Goal: Task Accomplishment & Management: Complete application form

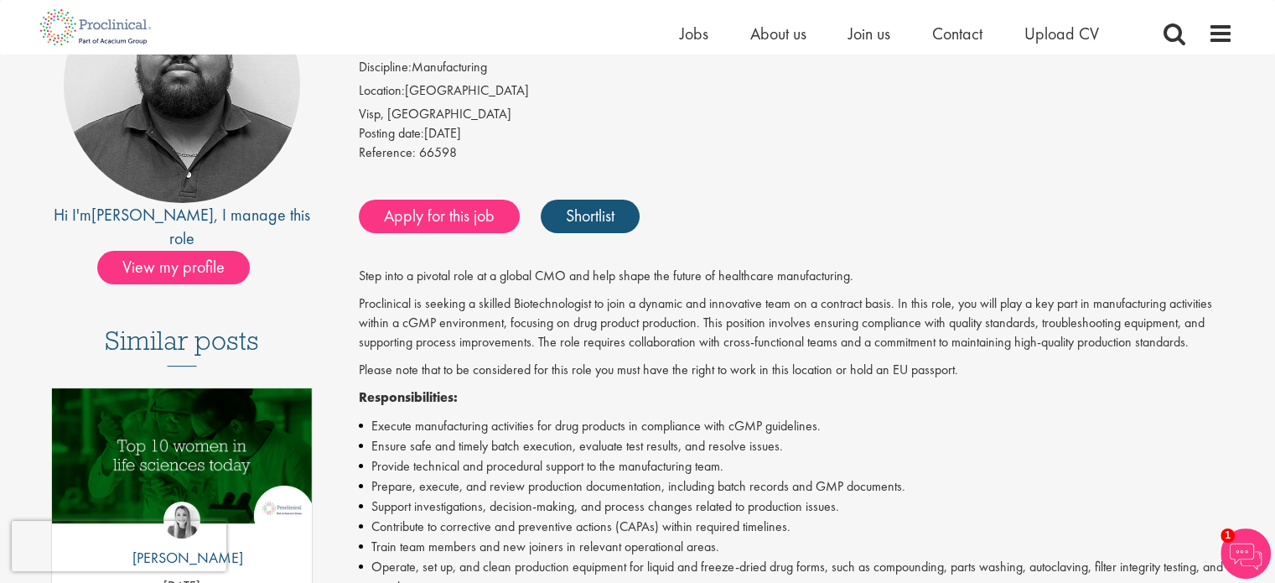
scroll to position [168, 0]
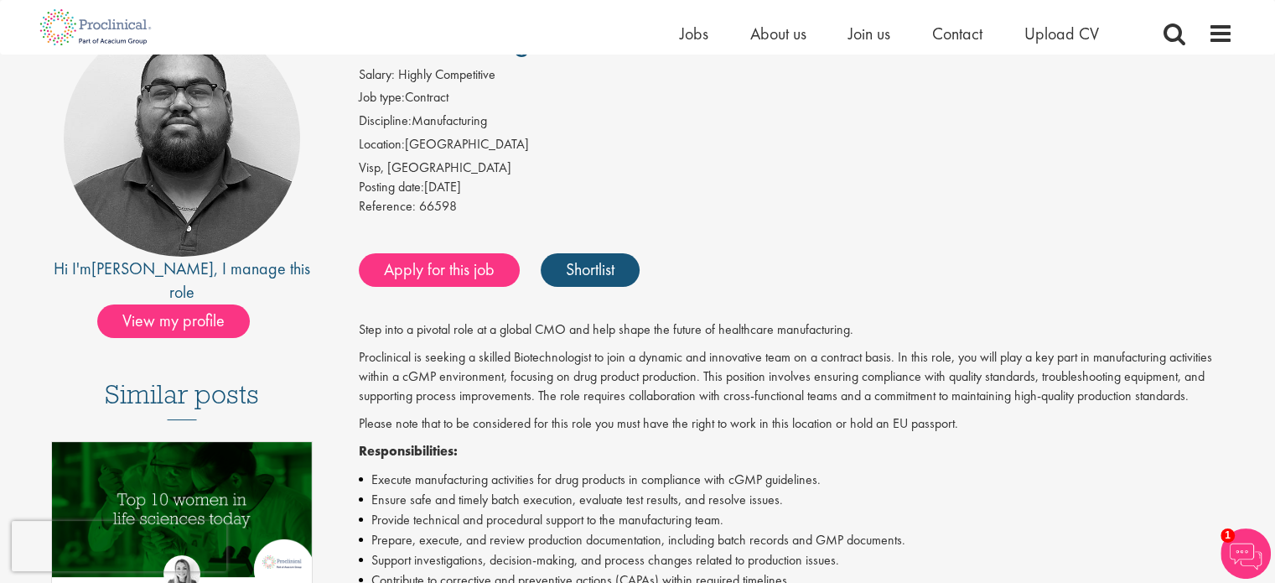
scroll to position [84, 0]
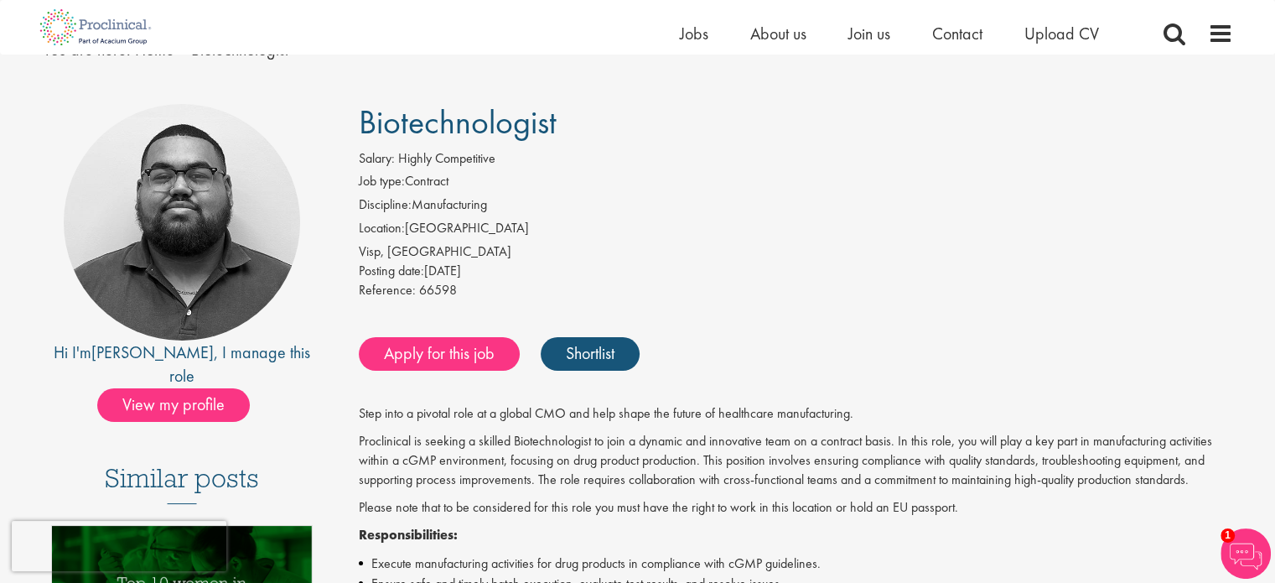
drag, startPoint x: 362, startPoint y: 118, endPoint x: 567, endPoint y: 125, distance: 204.7
click at [567, 125] on h1 "Biotechnologist" at bounding box center [796, 122] width 874 height 37
copy span "Biotechnologist"
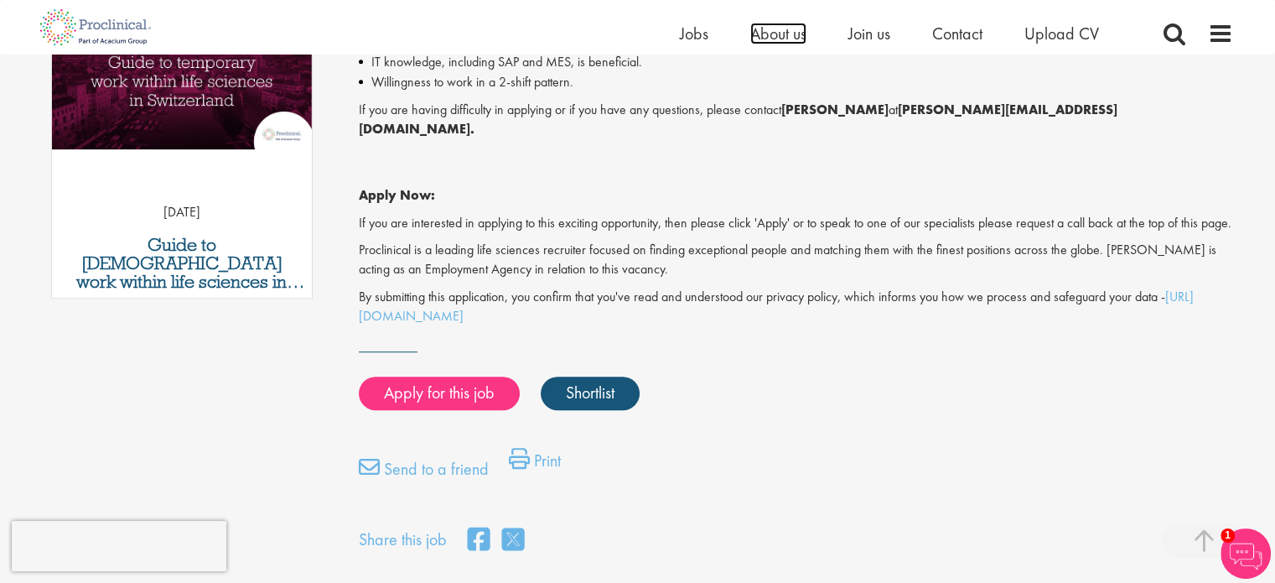
scroll to position [671, 0]
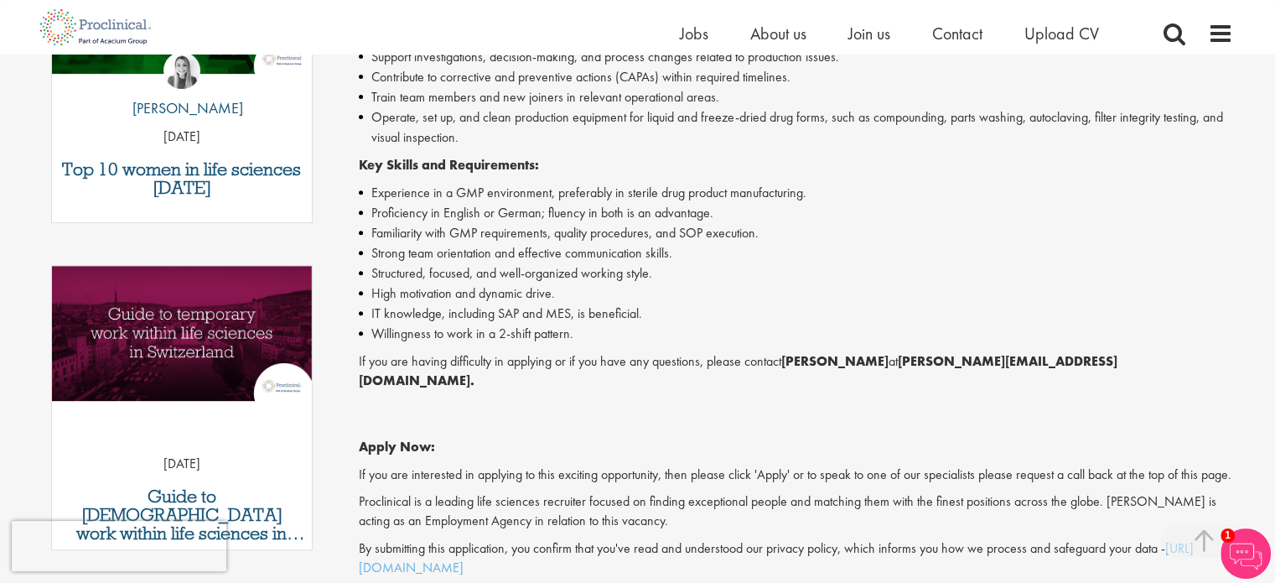
drag, startPoint x: 788, startPoint y: 361, endPoint x: 883, endPoint y: 364, distance: 94.8
click at [883, 364] on strong "Ashley Bennett" at bounding box center [834, 361] width 107 height 18
copy strong "Ashley Bennett"
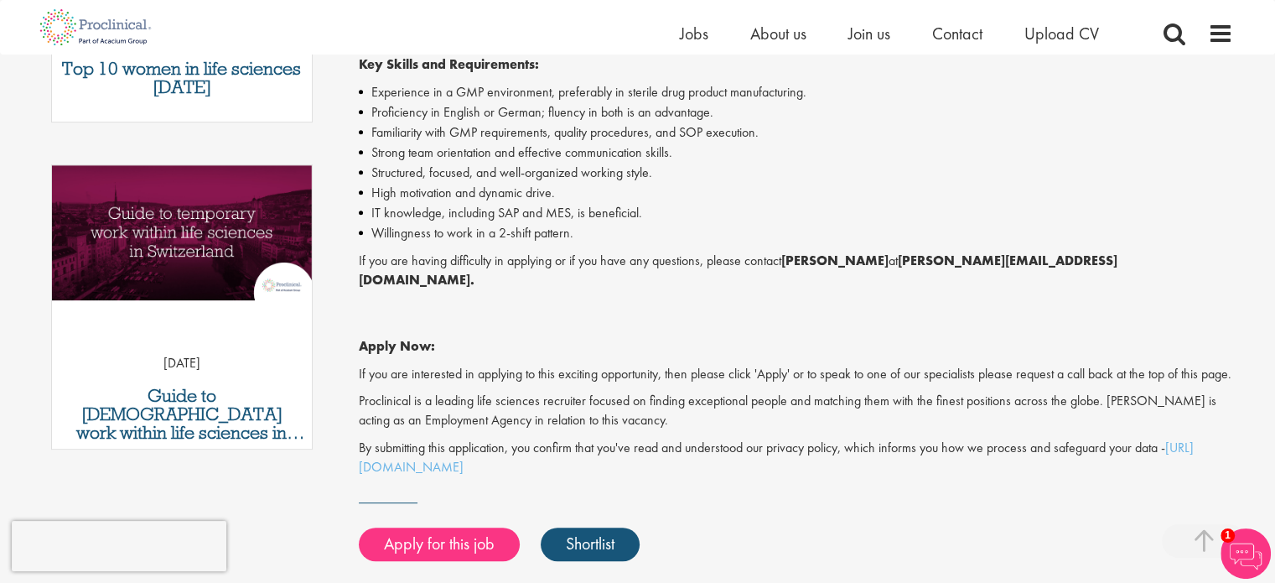
scroll to position [1006, 0]
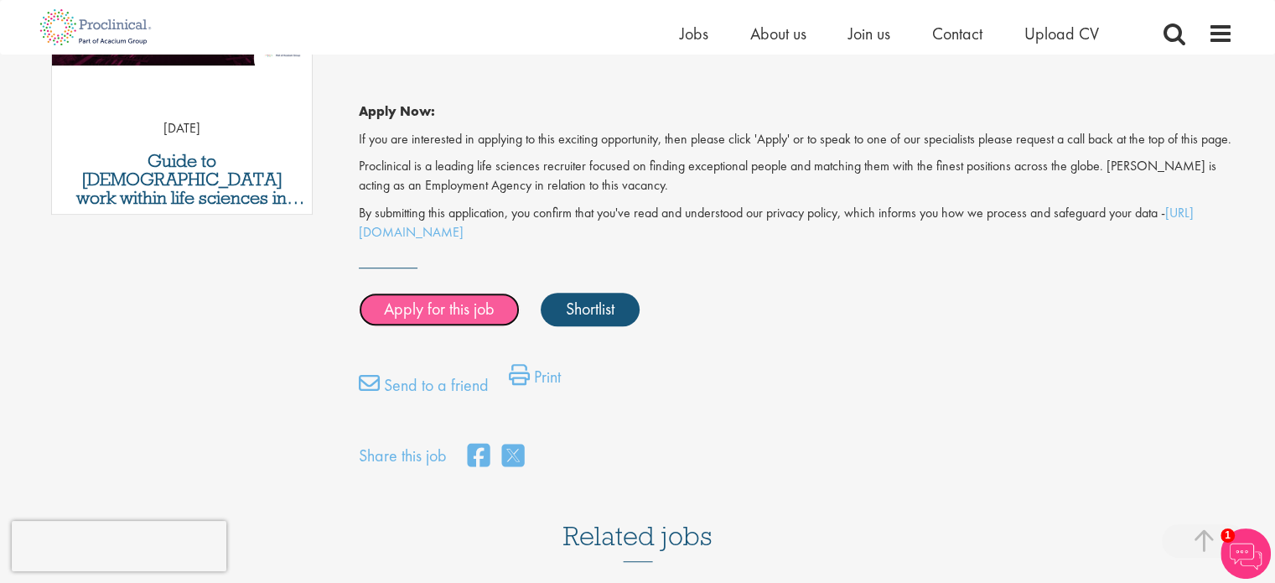
click at [455, 317] on link "Apply for this job" at bounding box center [439, 310] width 161 height 34
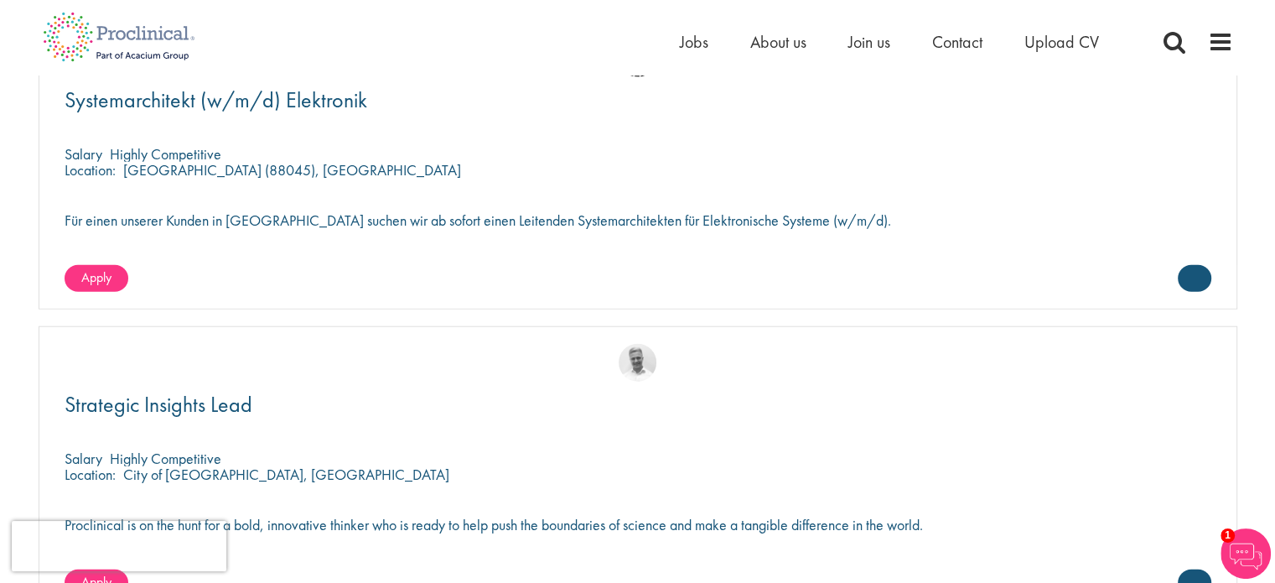
scroll to position [3793, 0]
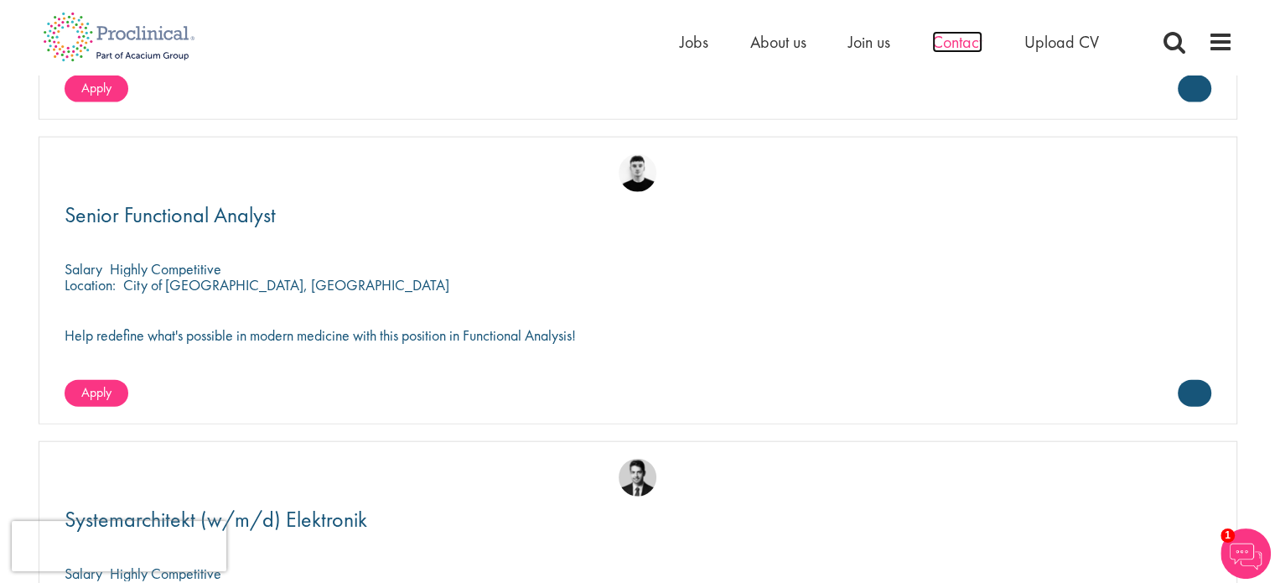
click at [946, 33] on span "Contact" at bounding box center [957, 42] width 50 height 22
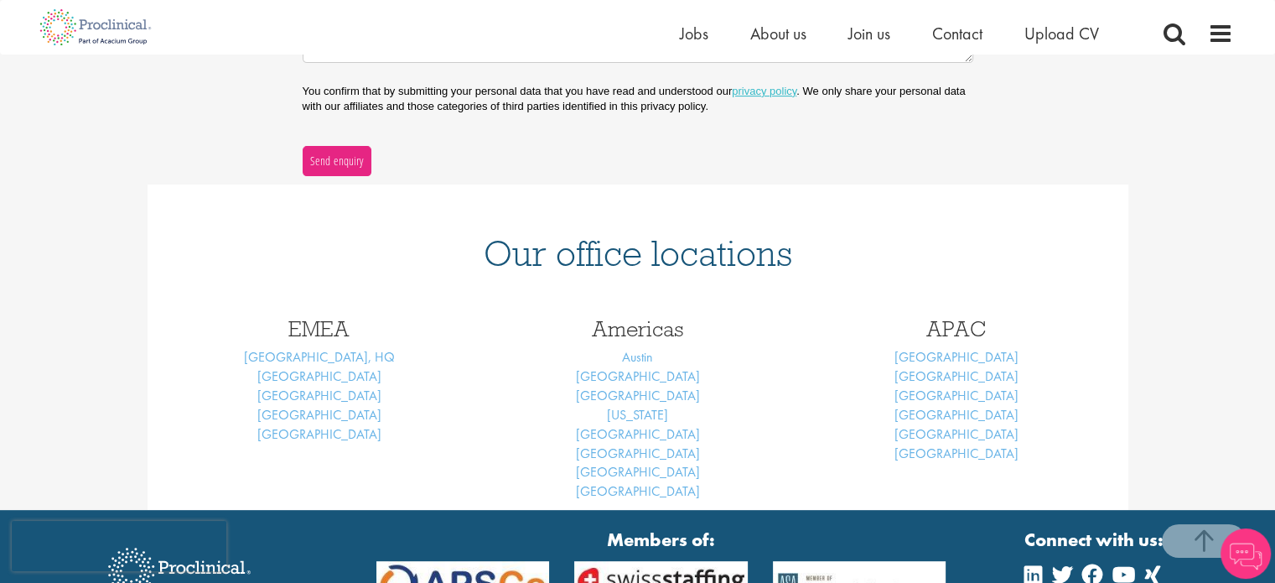
scroll to position [587, 0]
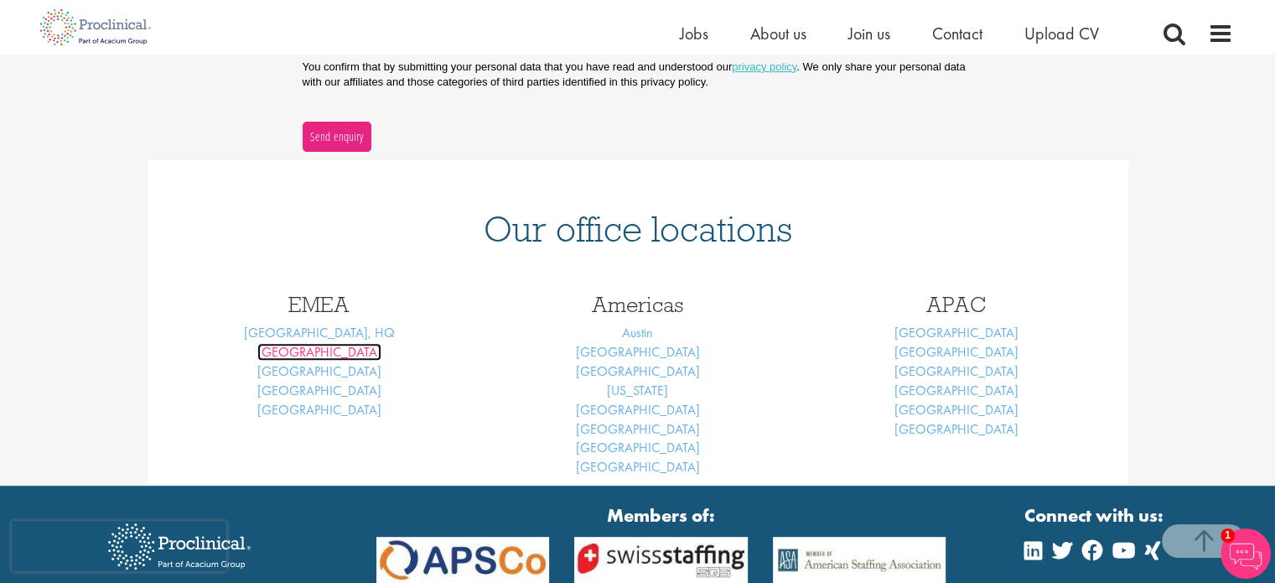
click at [318, 352] on link "[GEOGRAPHIC_DATA]" at bounding box center [319, 352] width 124 height 18
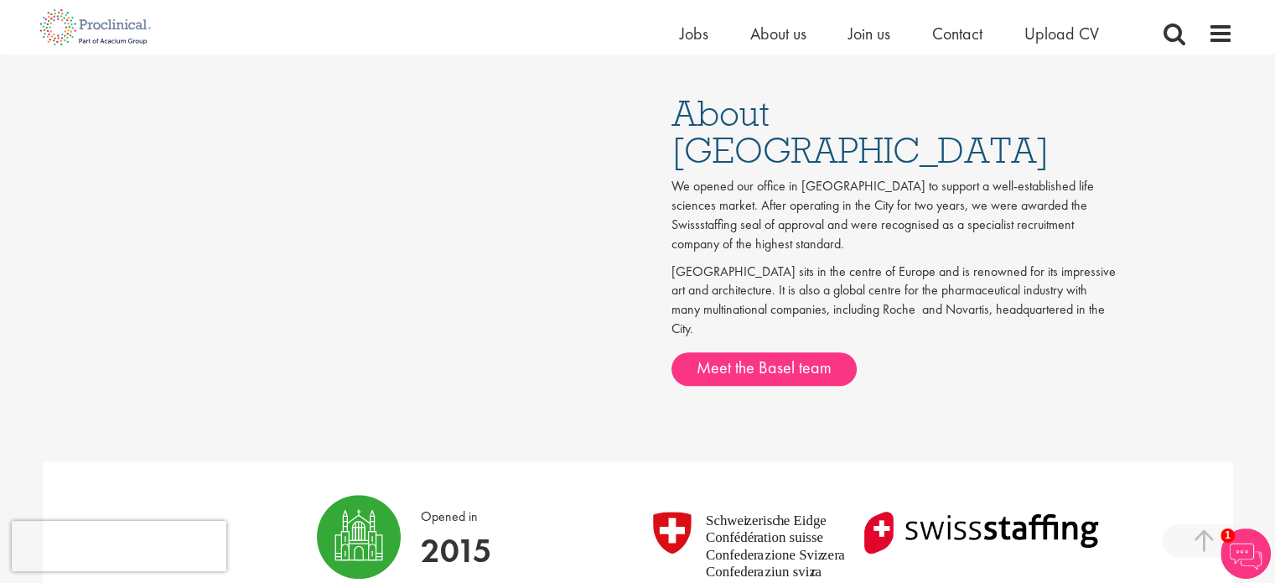
scroll to position [251, 0]
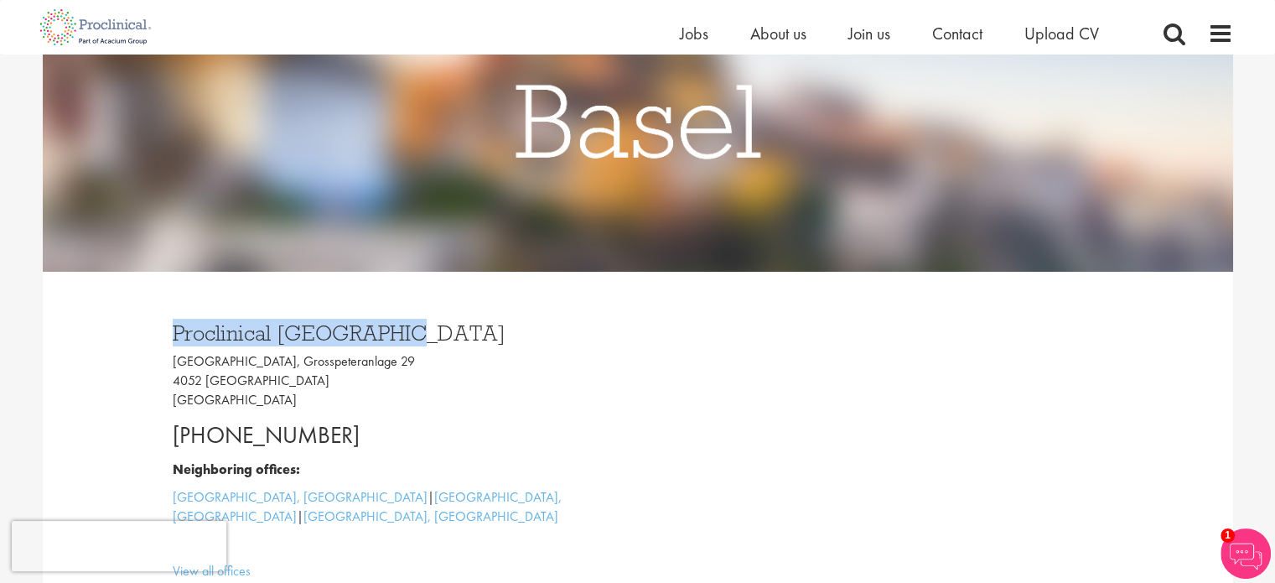
drag, startPoint x: 172, startPoint y: 331, endPoint x: 412, endPoint y: 341, distance: 240.8
click at [412, 341] on h3 "Proclinical Switzerland" at bounding box center [399, 333] width 453 height 22
copy h3 "Proclinical Switzerland"
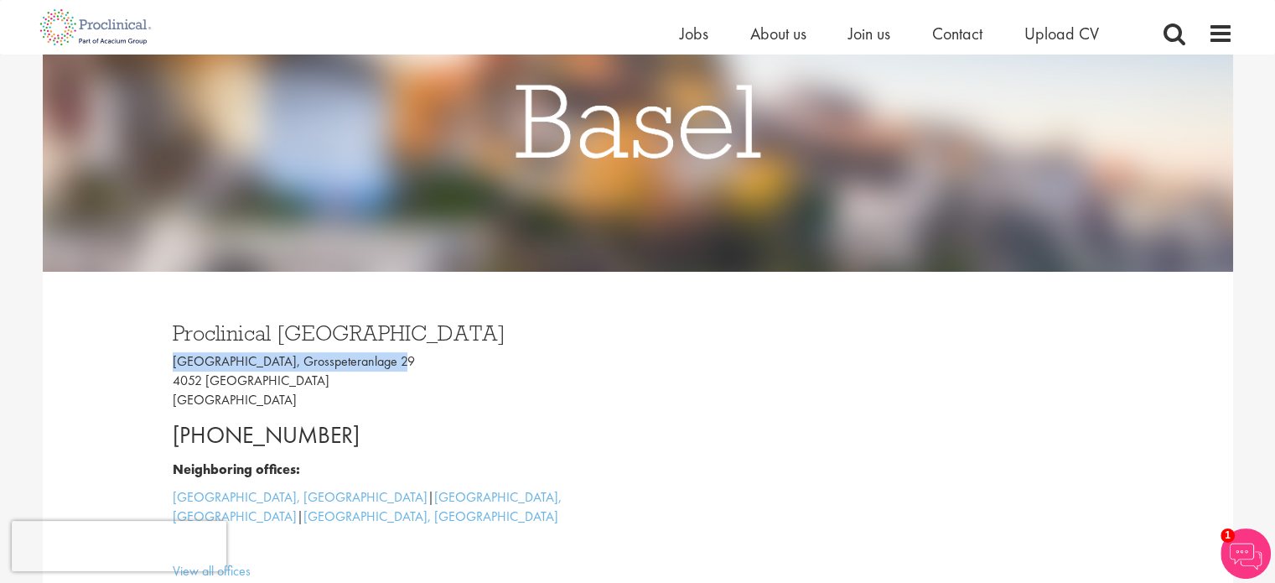
drag, startPoint x: 174, startPoint y: 362, endPoint x: 392, endPoint y: 359, distance: 218.0
click at [392, 359] on p "Grosspeter Tower, Grosspeteranlage 29 4052 Basel Switzerland" at bounding box center [399, 381] width 453 height 58
copy p "Grosspeter Tower, Grosspeteranlage 29"
drag, startPoint x: 169, startPoint y: 379, endPoint x: 244, endPoint y: 383, distance: 74.7
click at [244, 383] on div "Proclinical Switzerland Grosspeter Tower, Grosspeteranlage 29 4052 Basel Switze…" at bounding box center [399, 447] width 478 height 284
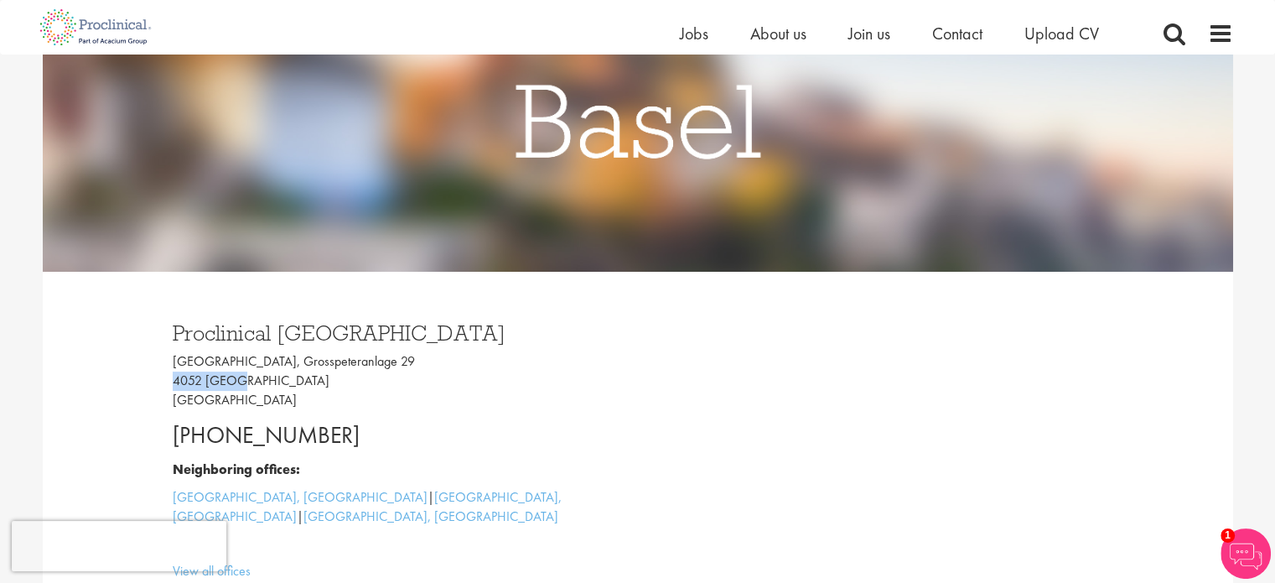
copy p "4052 Basel"
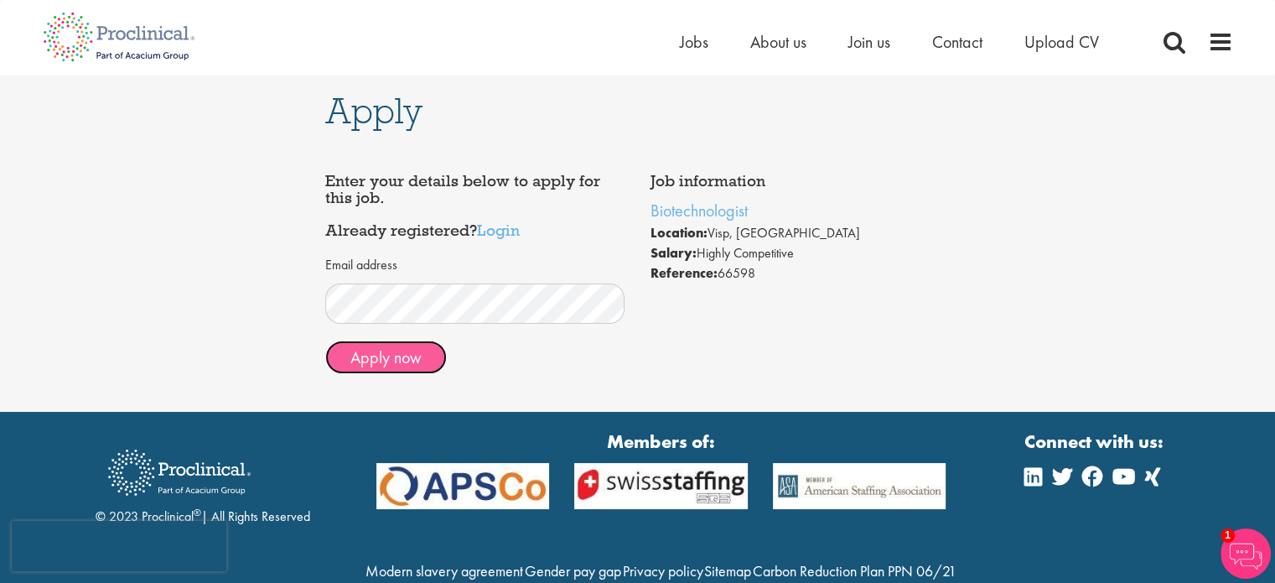
click at [397, 358] on button "Apply now" at bounding box center [386, 357] width 122 height 34
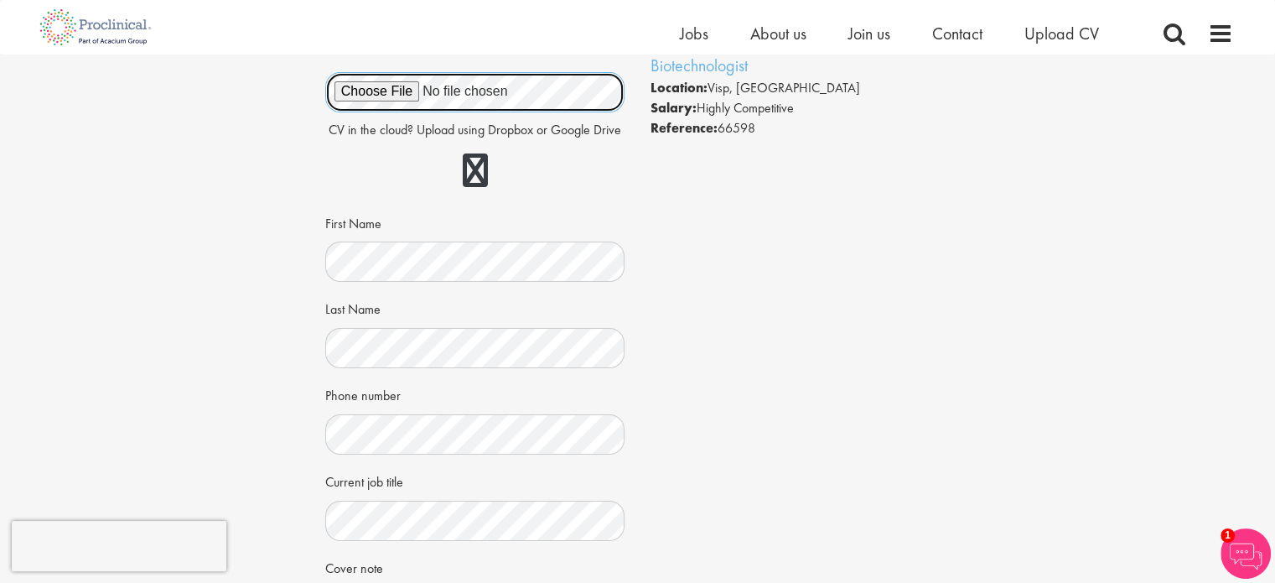
scroll to position [84, 0]
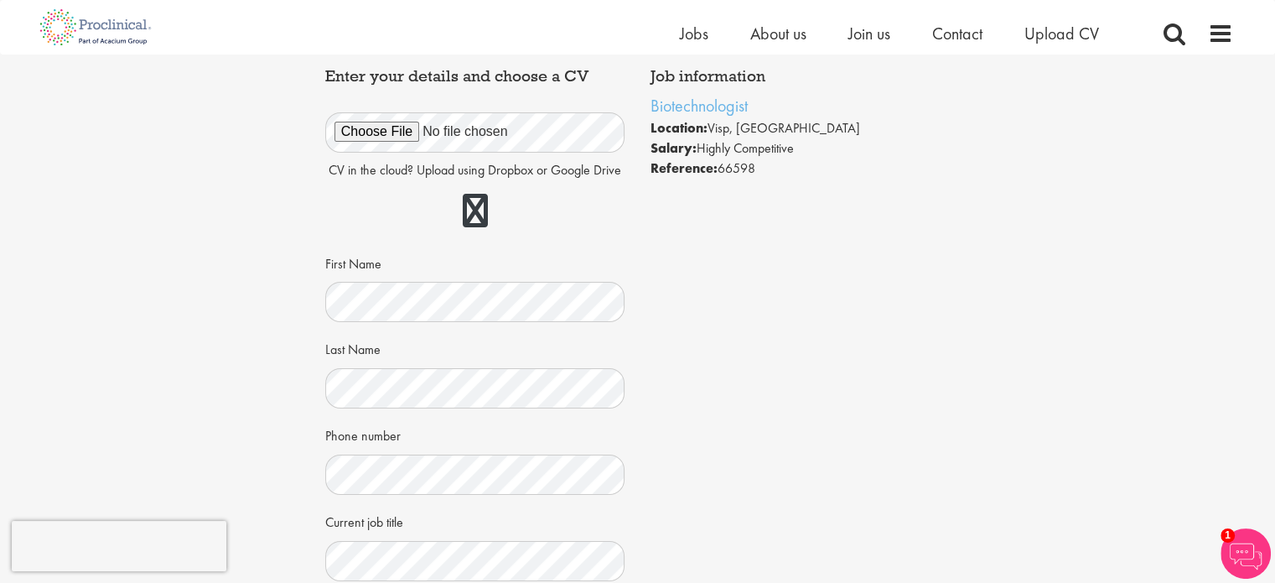
click at [282, 269] on div "Apply Job information Biotechnologist Location: Visp, Switzerland Salary: Highl…" at bounding box center [637, 425] width 1300 height 909
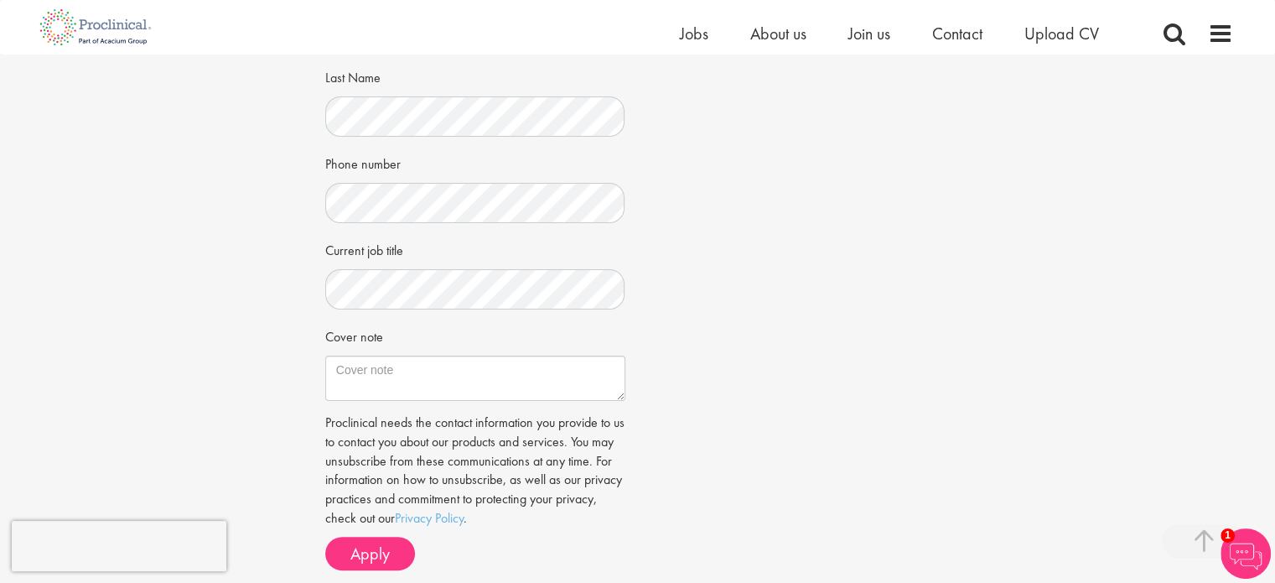
scroll to position [419, 0]
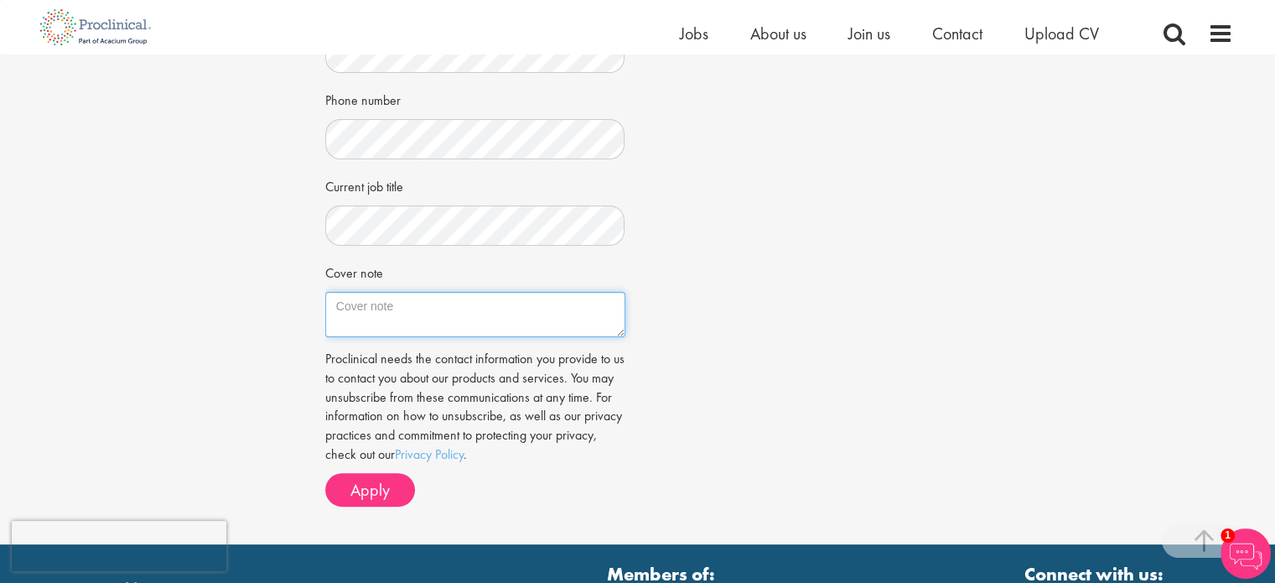
click at [428, 308] on textarea "Cover note" at bounding box center [475, 314] width 300 height 45
type textarea "Please refer to the attached cover letter in the attached documents (the first …"
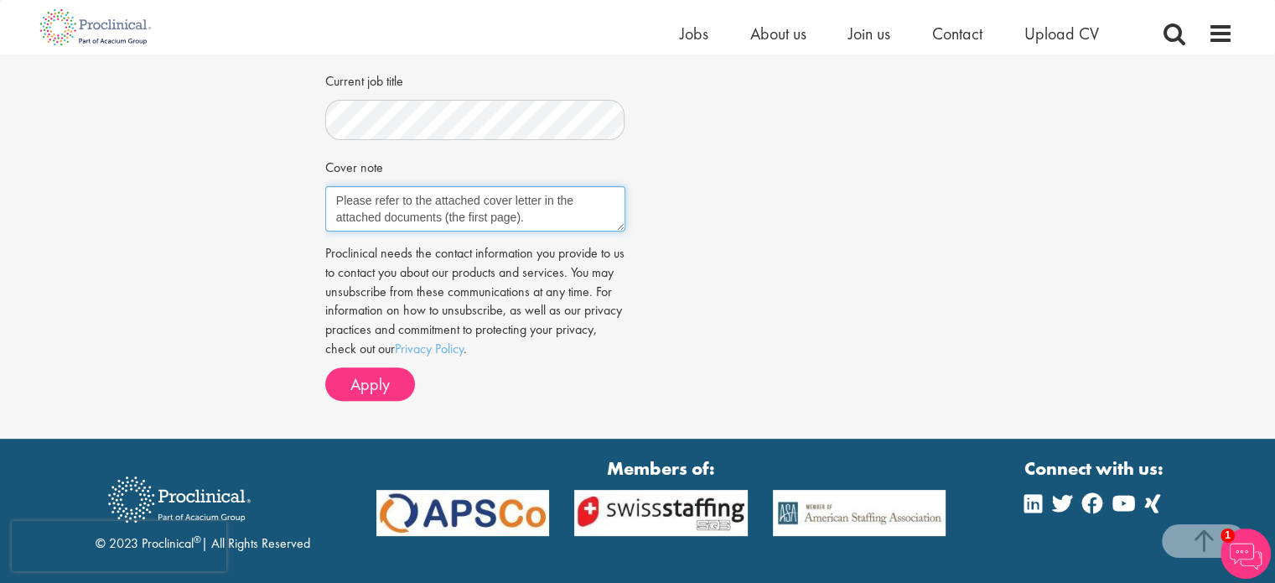
scroll to position [625, 0]
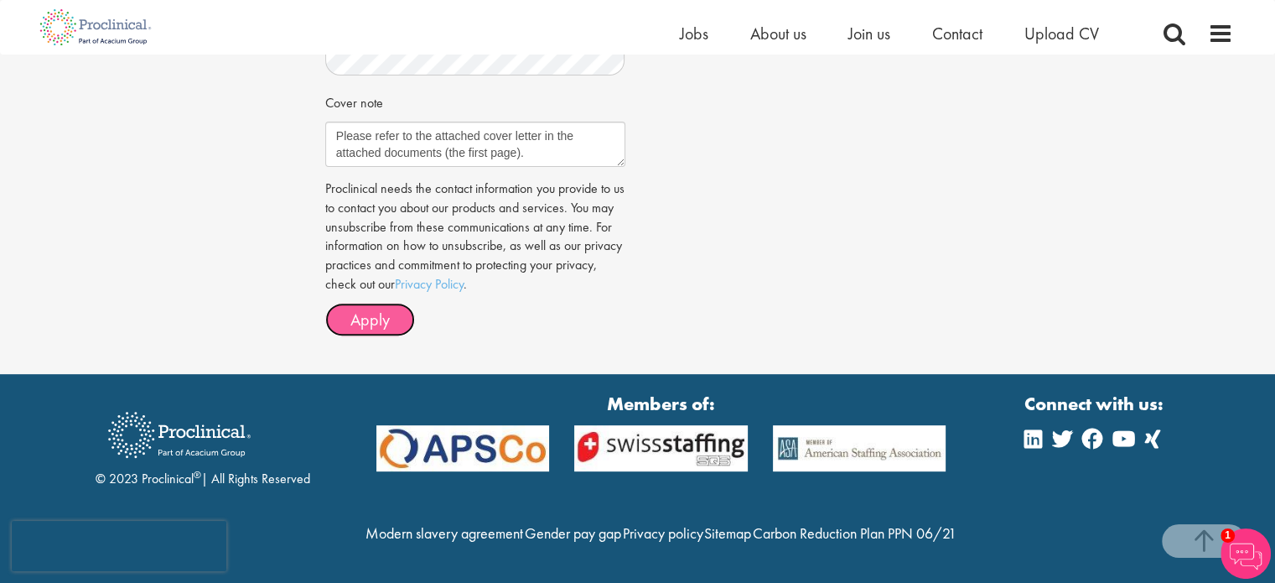
click at [385, 309] on span "Apply" at bounding box center [369, 320] width 39 height 22
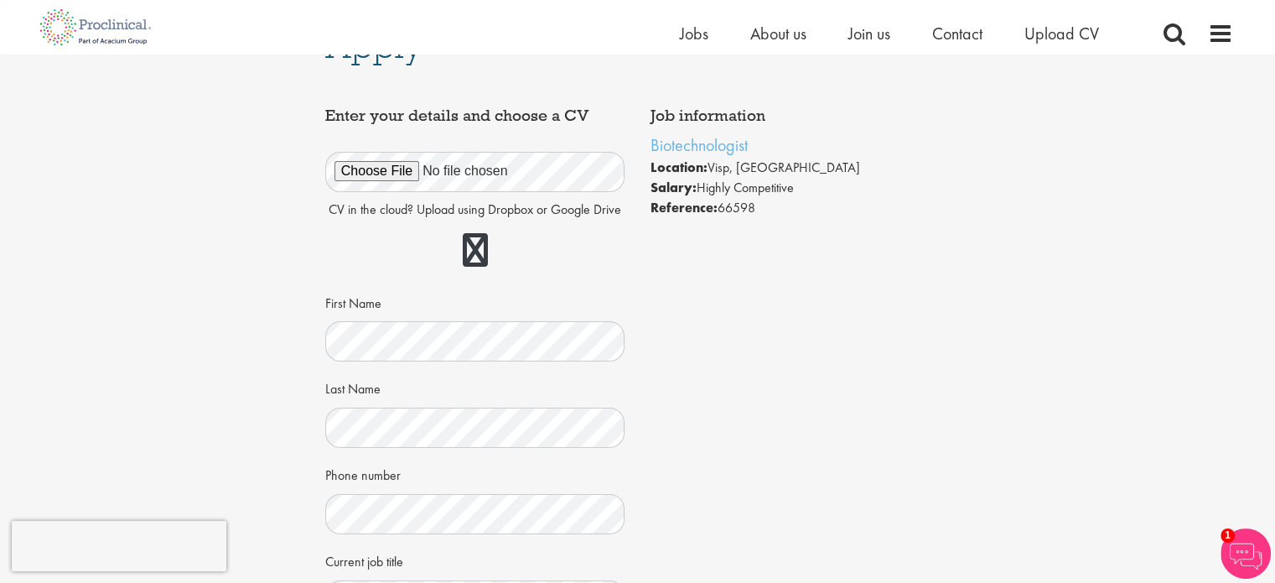
scroll to position [38, 0]
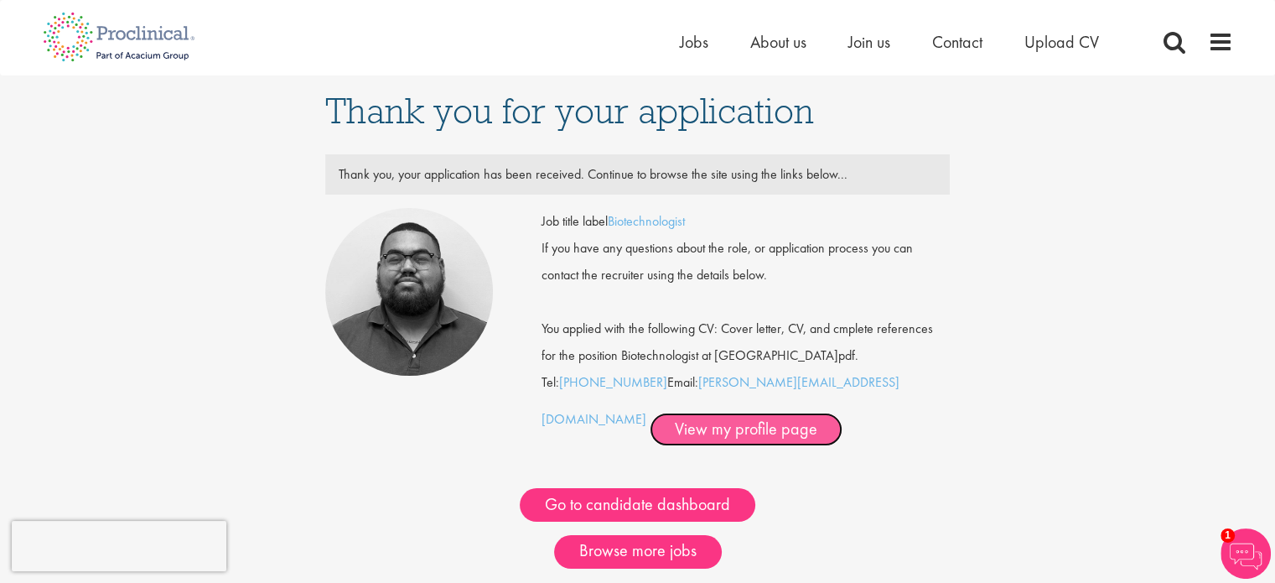
click at [684, 432] on link "View my profile page" at bounding box center [746, 429] width 193 height 34
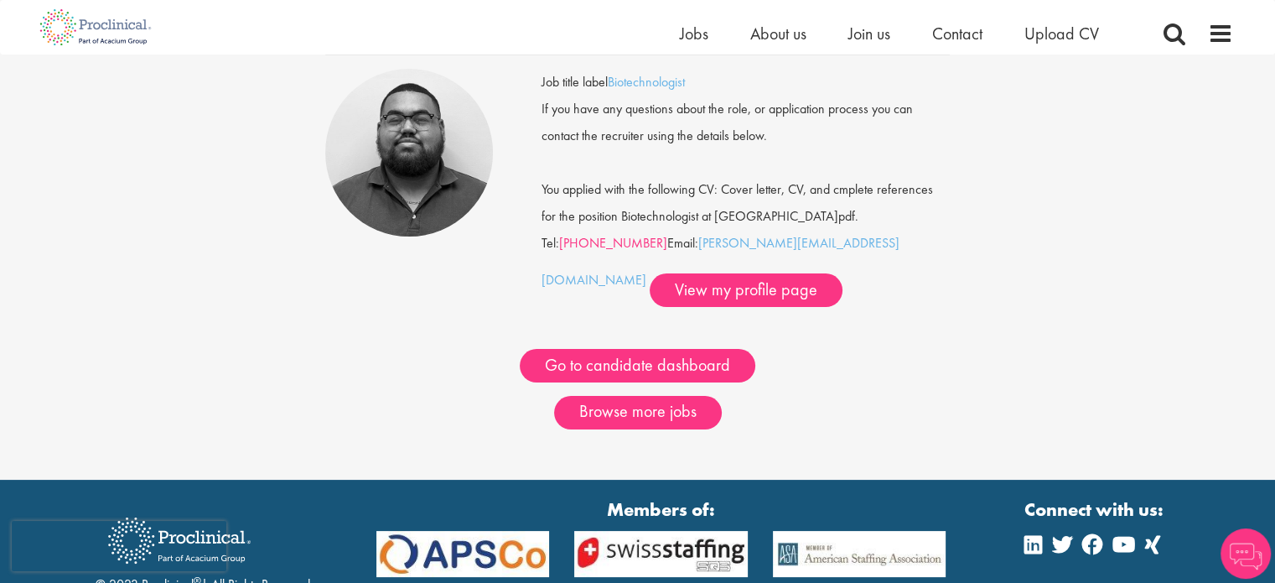
scroll to position [251, 0]
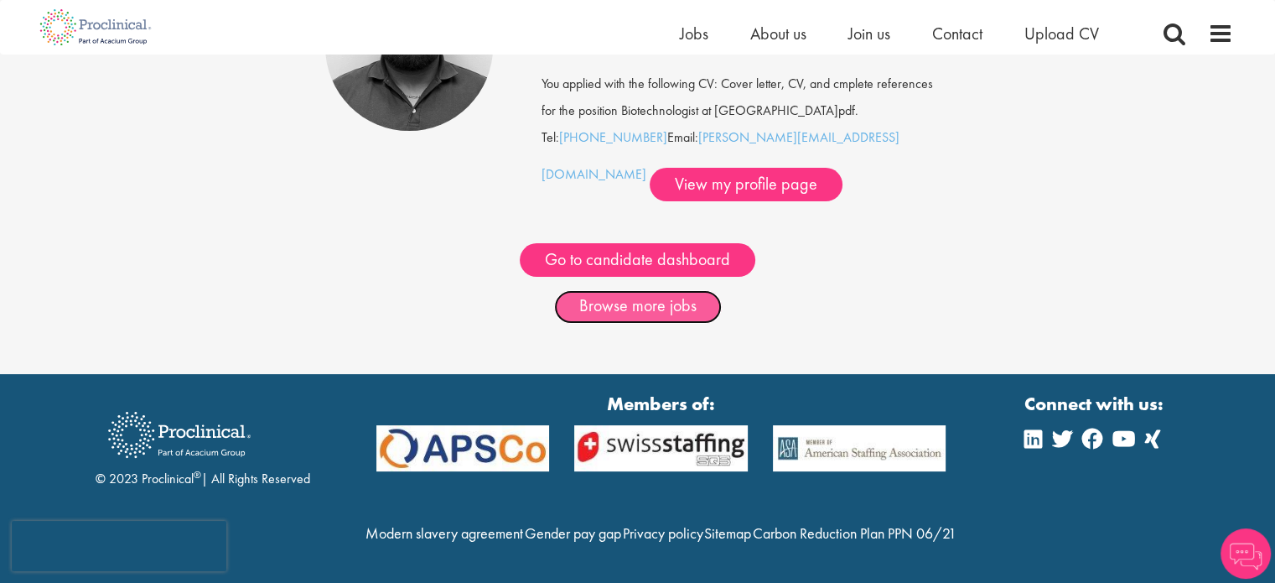
click at [666, 290] on link "Browse more jobs" at bounding box center [638, 307] width 168 height 34
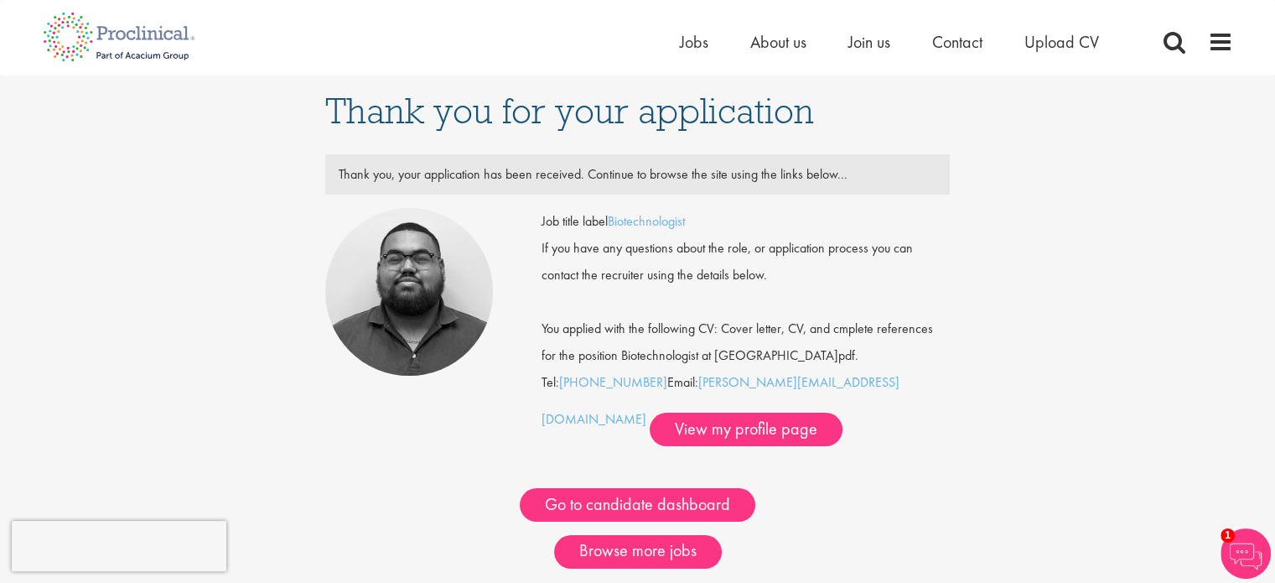
click at [238, 190] on div "Thank you for your application Thank you, your application has been received. C…" at bounding box center [637, 346] width 1300 height 543
